Goal: Transaction & Acquisition: Book appointment/travel/reservation

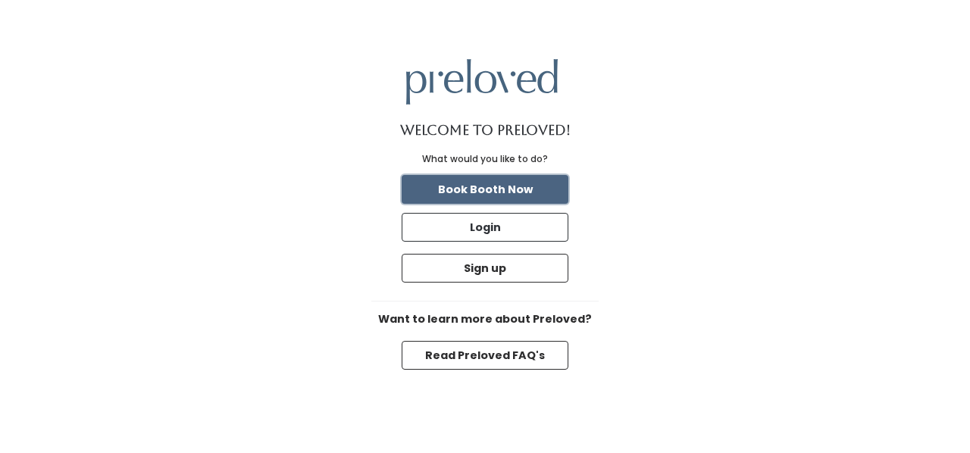
click at [512, 187] on button "Book Booth Now" at bounding box center [485, 189] width 167 height 29
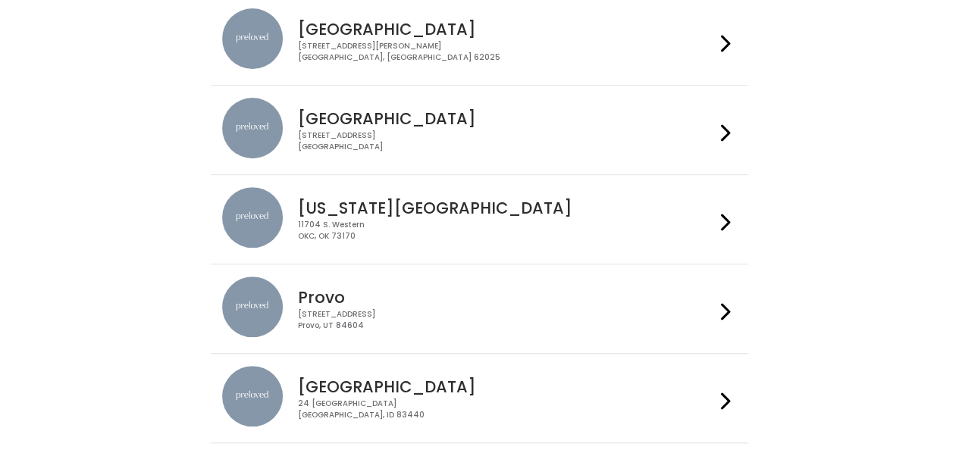
scroll to position [277, 0]
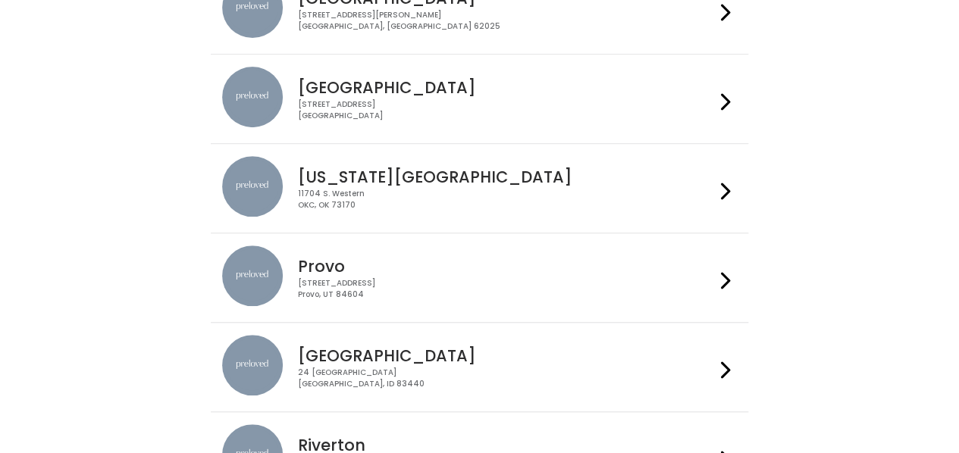
click at [299, 269] on h4 "Provo" at bounding box center [506, 266] width 417 height 17
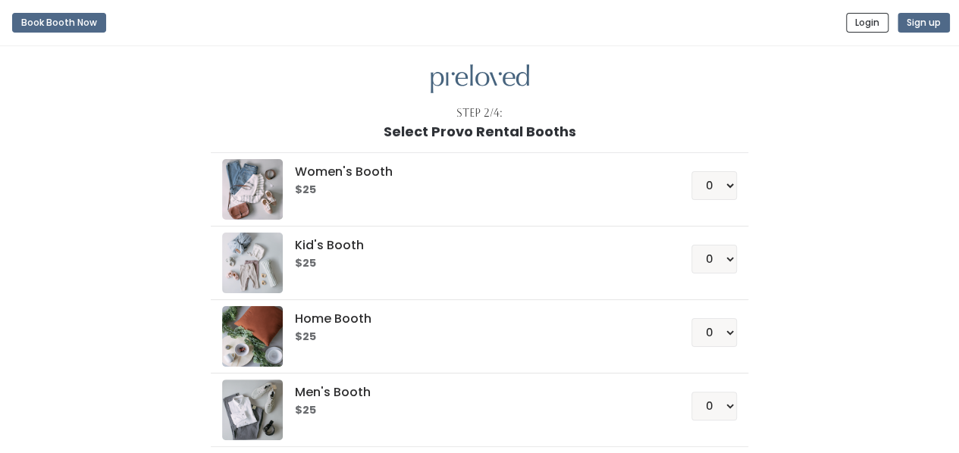
click at [353, 171] on h5 "Women's Booth" at bounding box center [475, 172] width 360 height 14
click at [720, 178] on select "0 1 2 3 4" at bounding box center [713, 185] width 45 height 29
select select "1"
click at [692, 171] on select "0 1 2 3 4" at bounding box center [713, 185] width 45 height 29
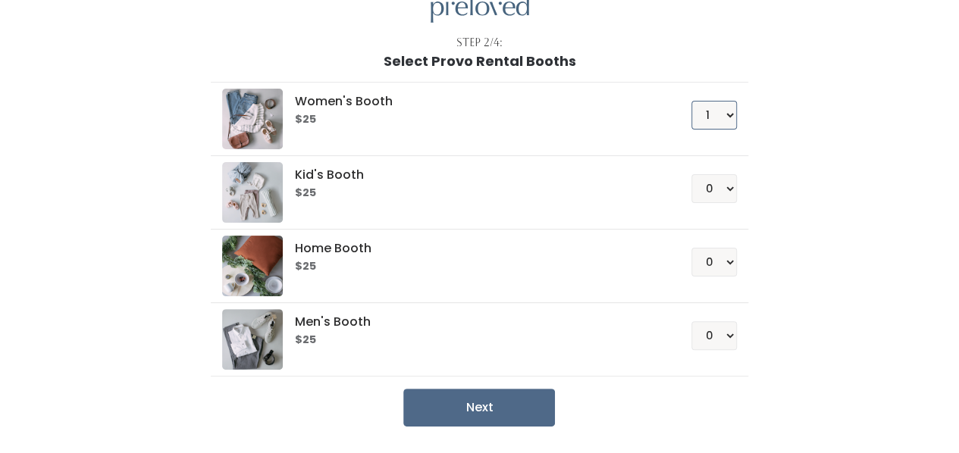
scroll to position [117, 0]
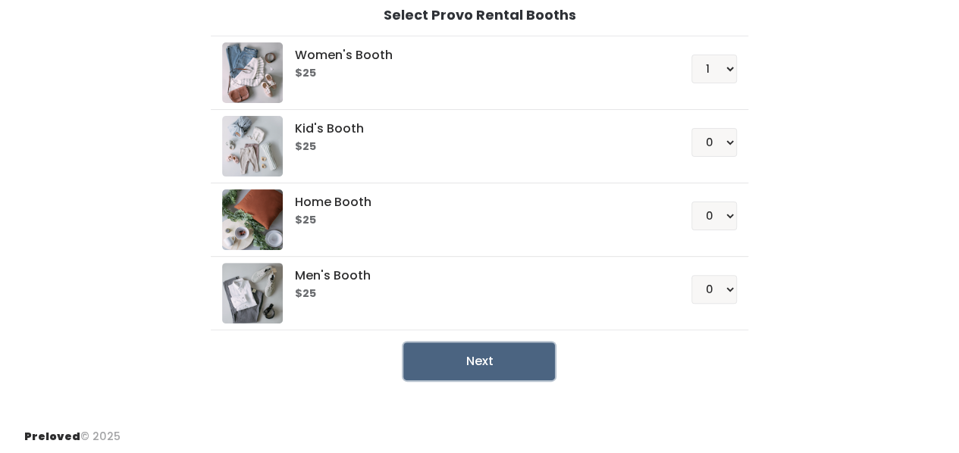
click at [459, 345] on button "Next" at bounding box center [479, 362] width 152 height 38
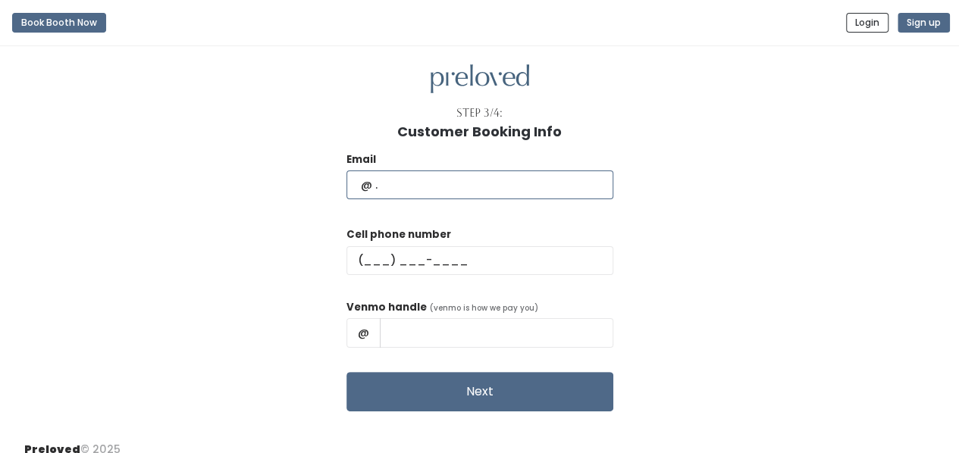
click at [474, 184] on input "text" at bounding box center [479, 185] width 267 height 29
type input "russellsarahjoy@gmail.com"
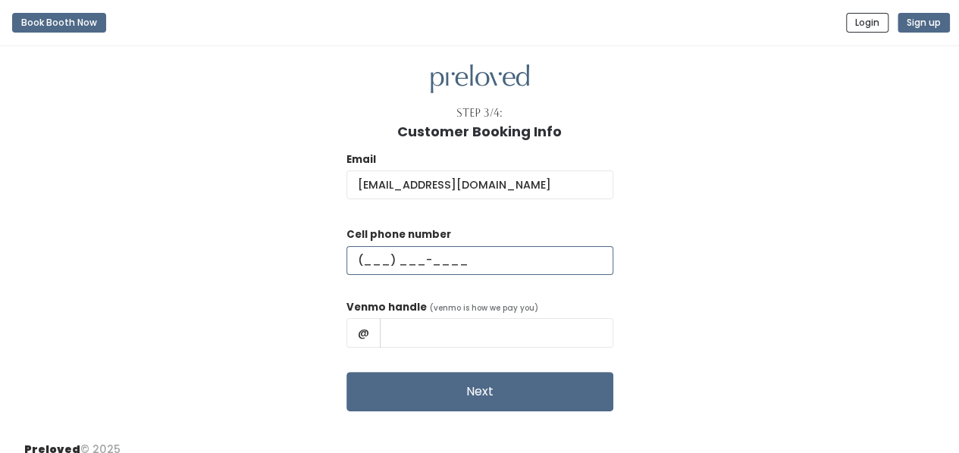
type input "(801) 874-0903"
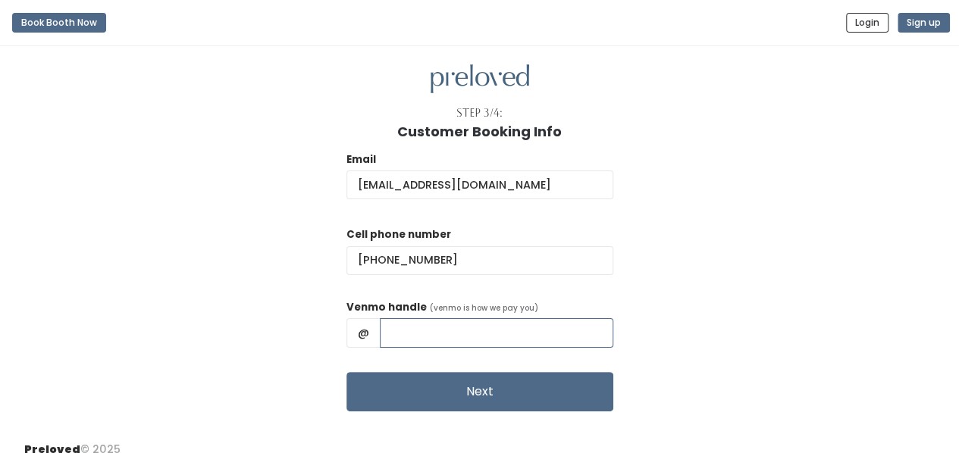
type input "Sarah Russell"
drag, startPoint x: 522, startPoint y: 337, endPoint x: 412, endPoint y: 331, distance: 110.1
click at [412, 331] on div "@ Sarah Russell" at bounding box center [479, 332] width 267 height 29
